Goal: Information Seeking & Learning: Learn about a topic

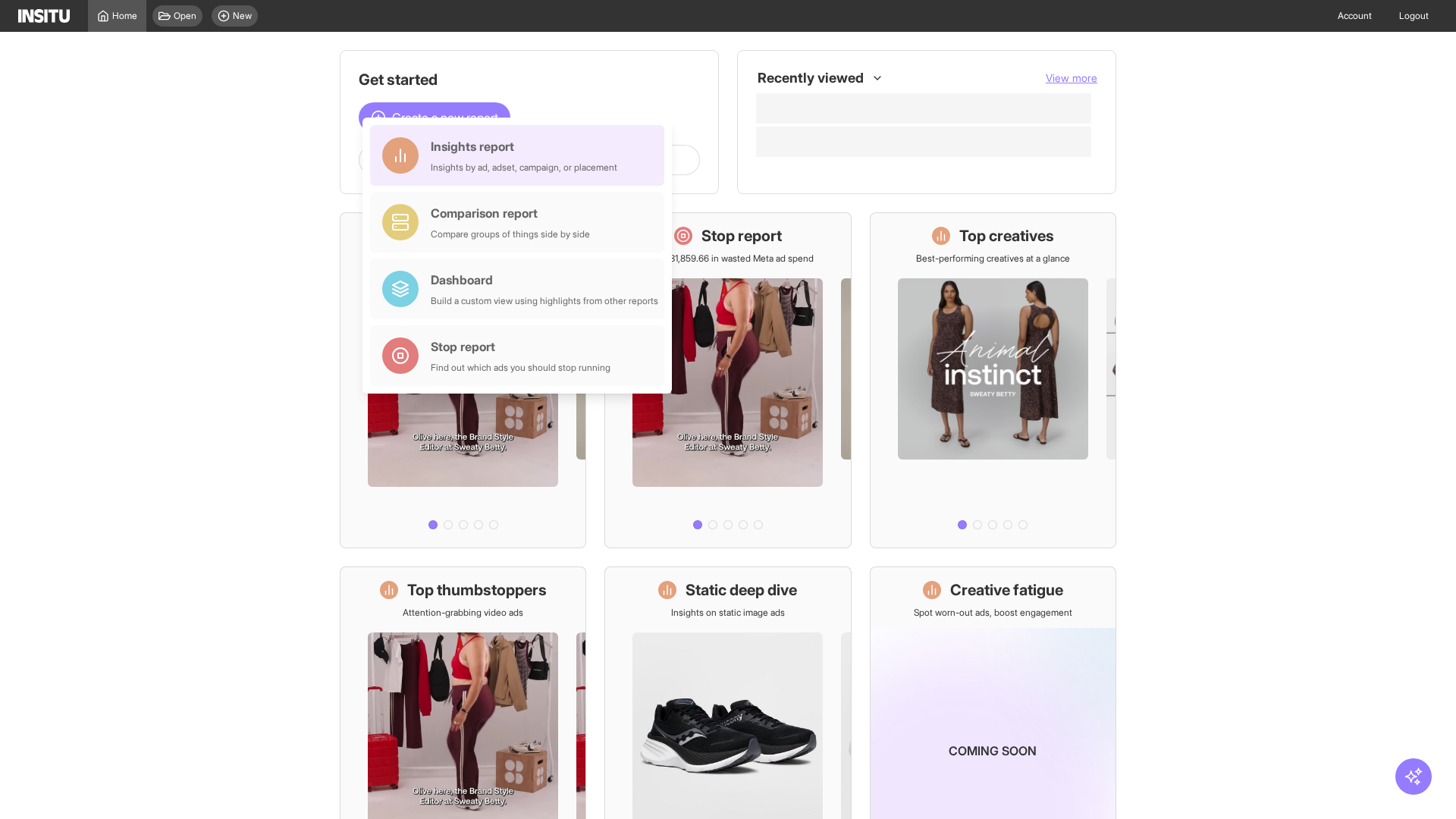
click at [521, 155] on div "Insights report Insights by ad, adset, campaign, or placement" at bounding box center [524, 155] width 187 height 36
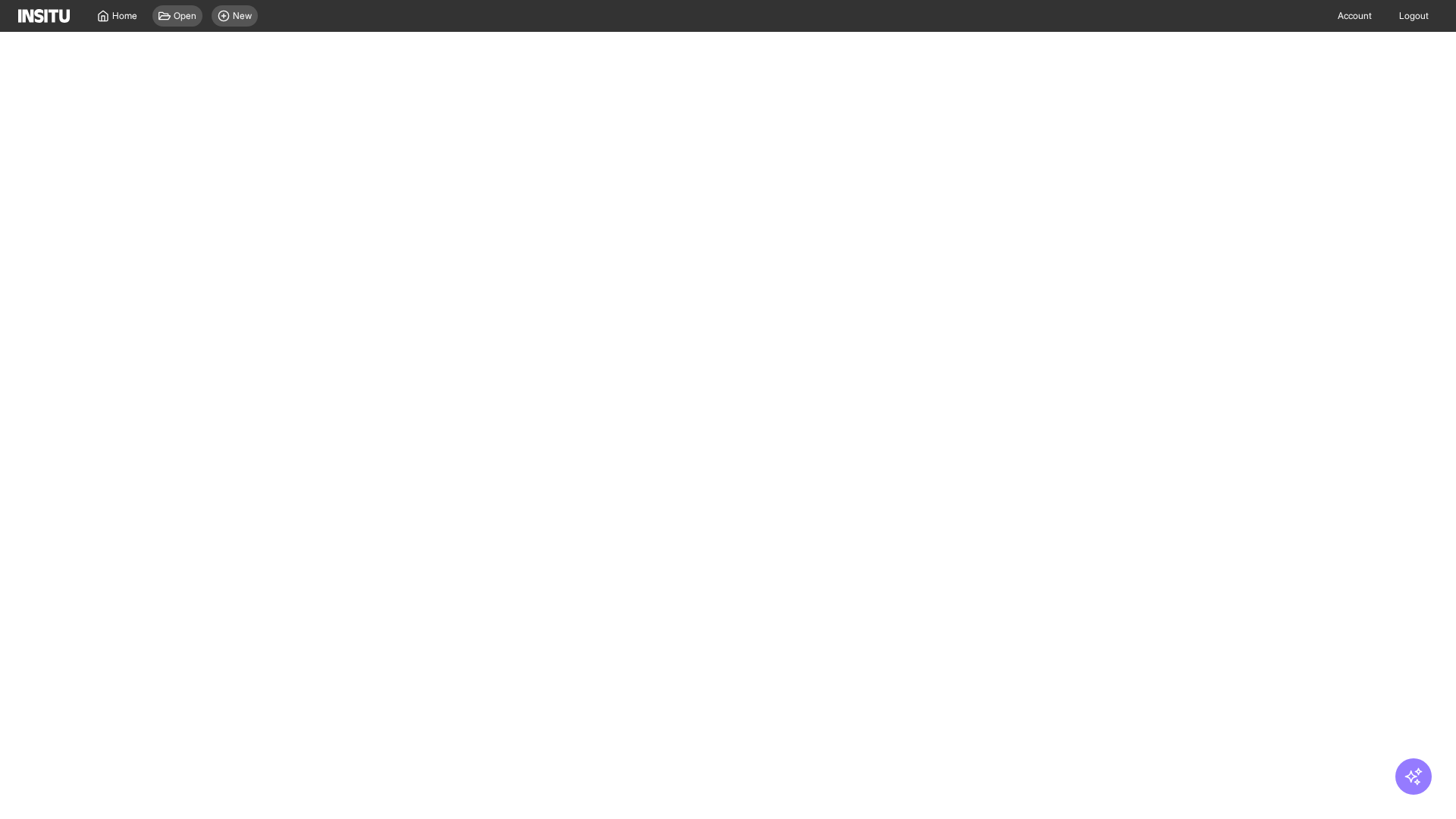
select select "**"
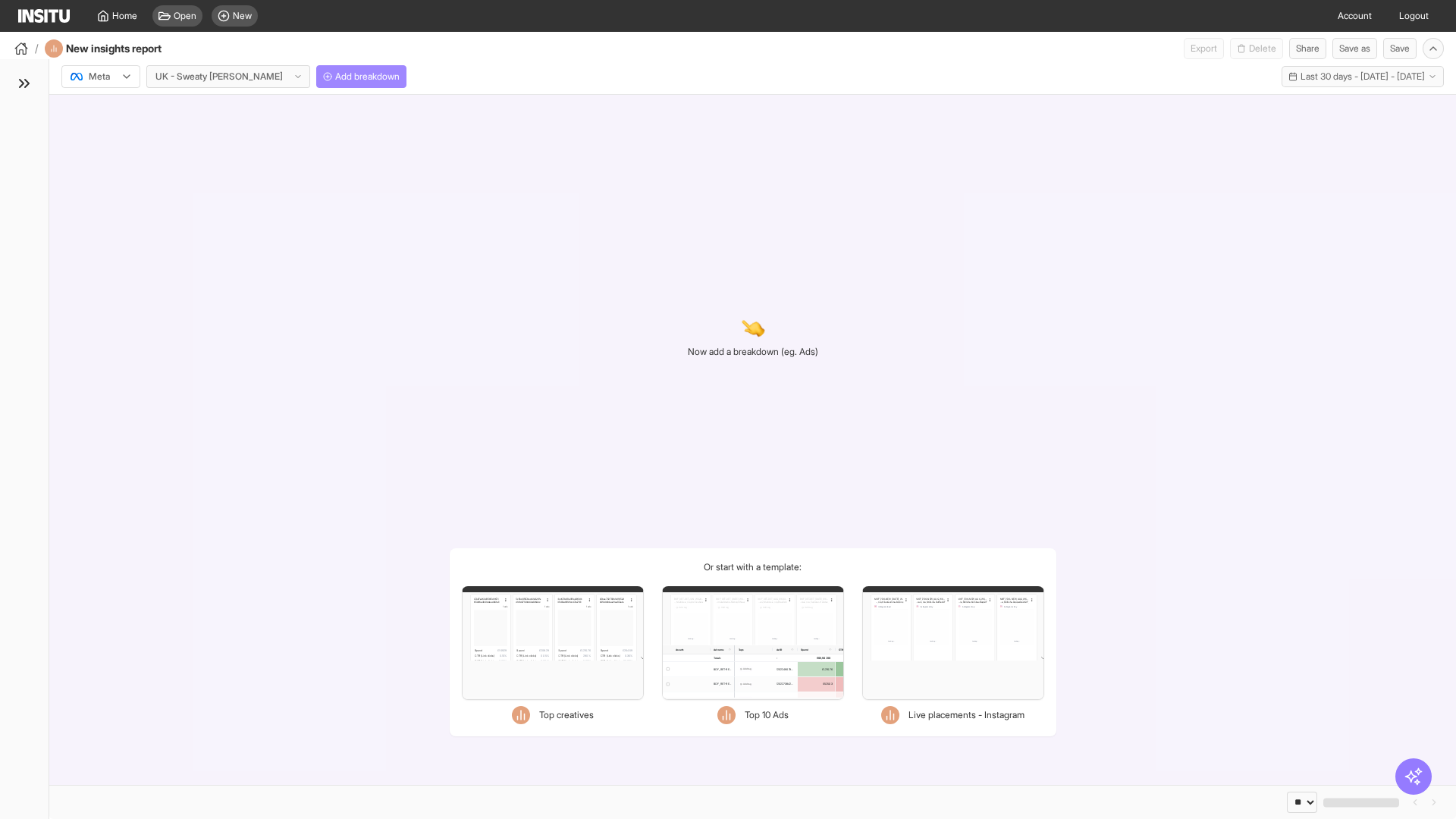
click at [335, 77] on span "Add breakdown" at bounding box center [367, 76] width 64 height 12
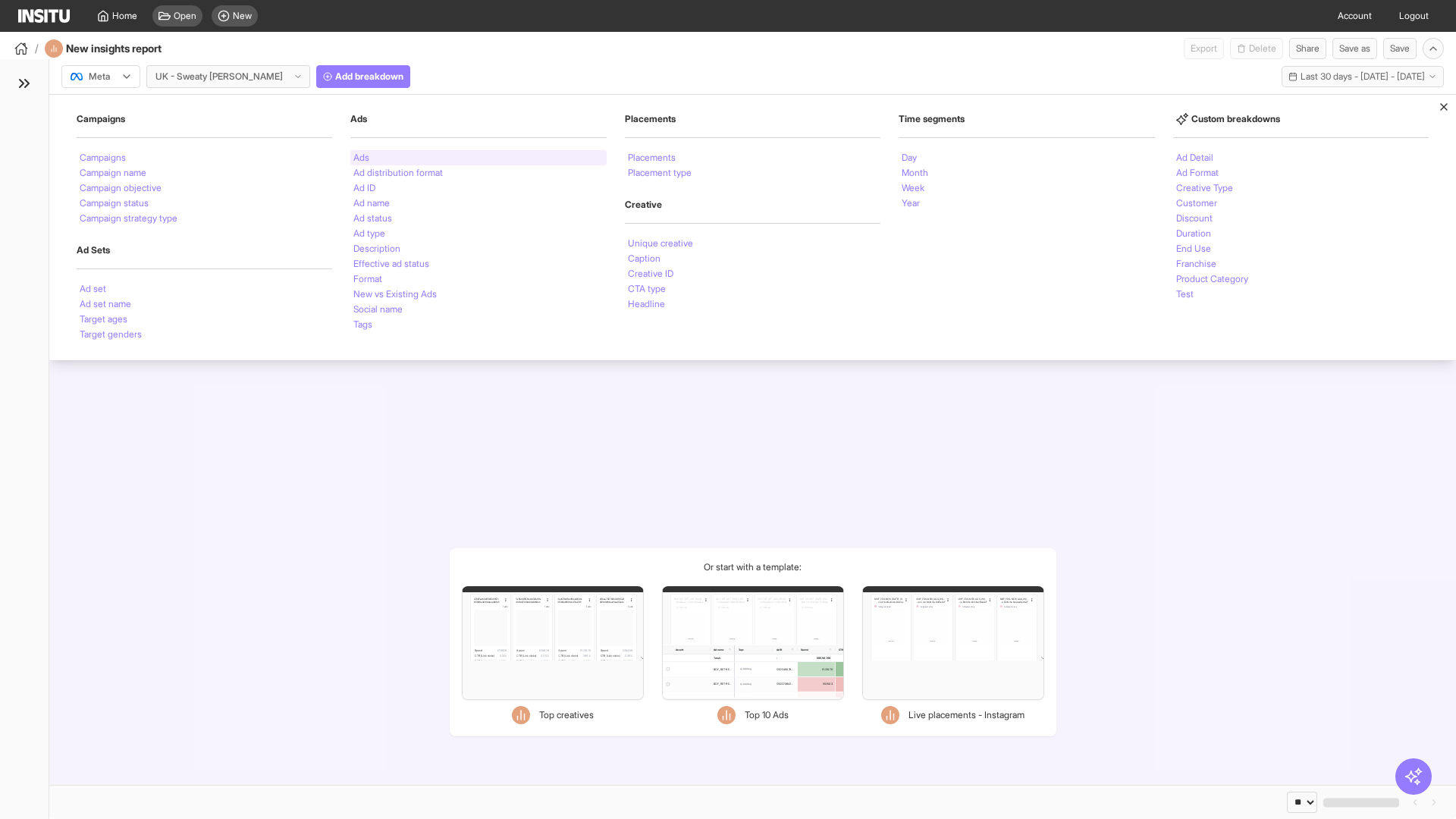
click at [361, 158] on li "Ads" at bounding box center [361, 158] width 16 height 9
